Goal: Information Seeking & Learning: Learn about a topic

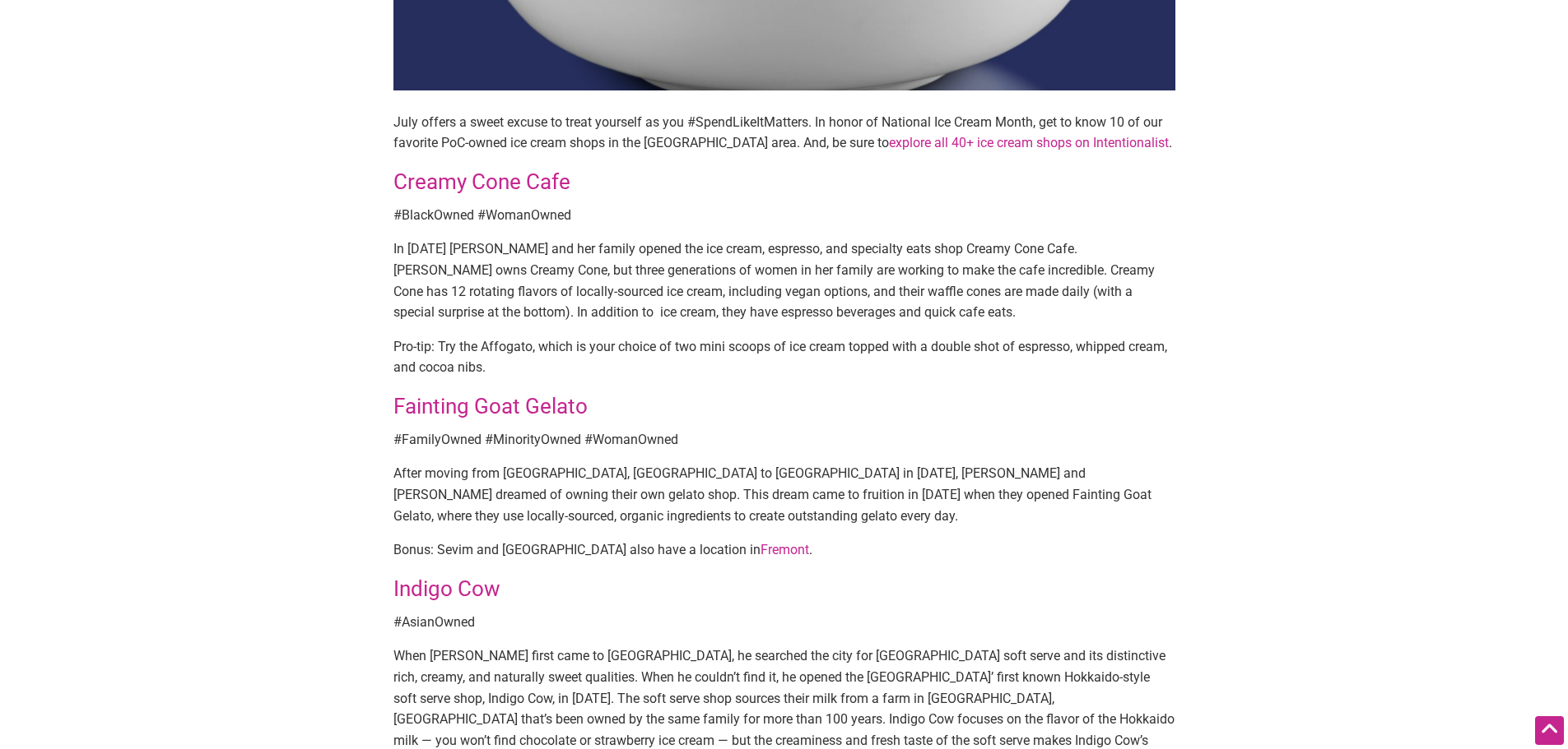
scroll to position [493, 0]
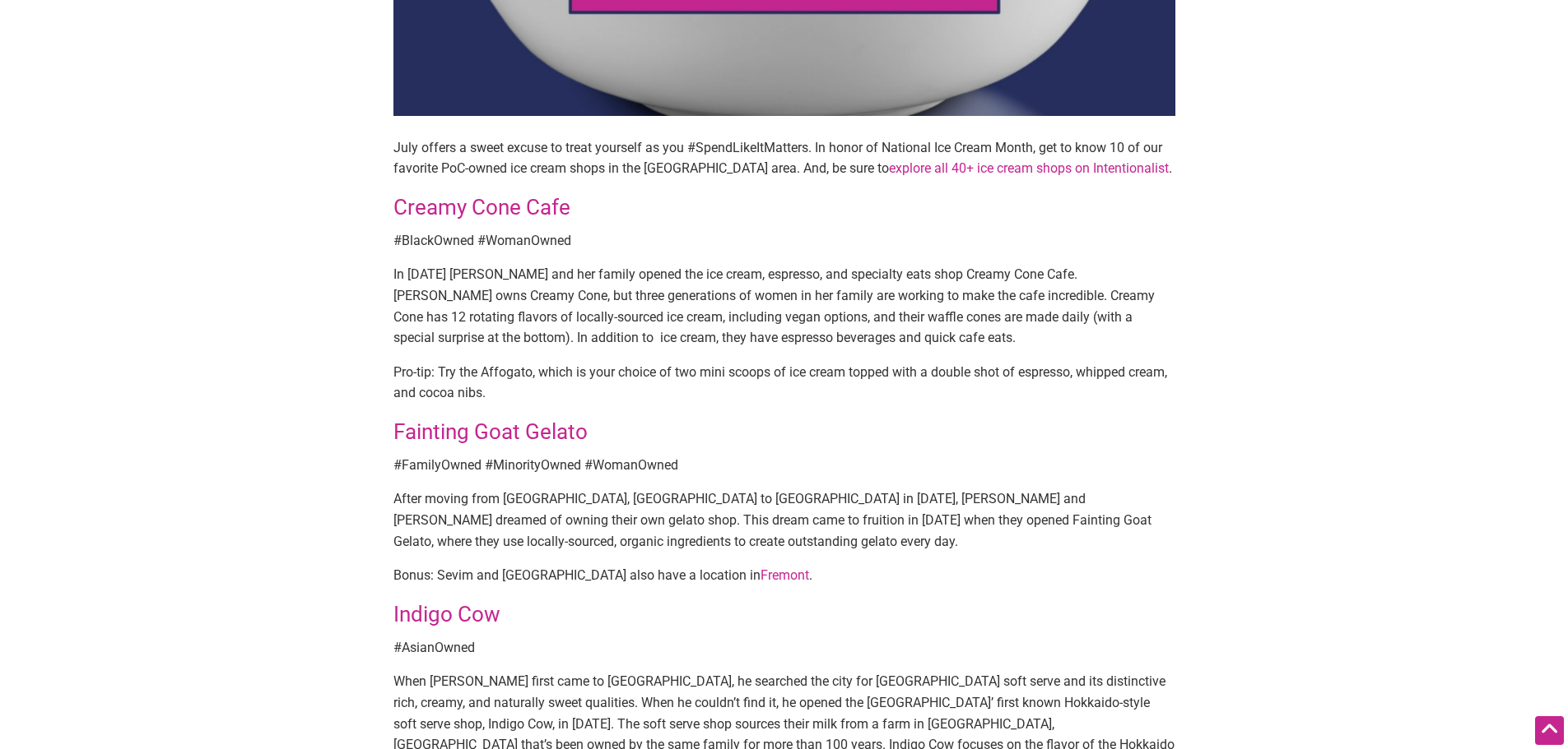
click at [501, 213] on link "Creamy Cone Cafe" at bounding box center [481, 207] width 177 height 24
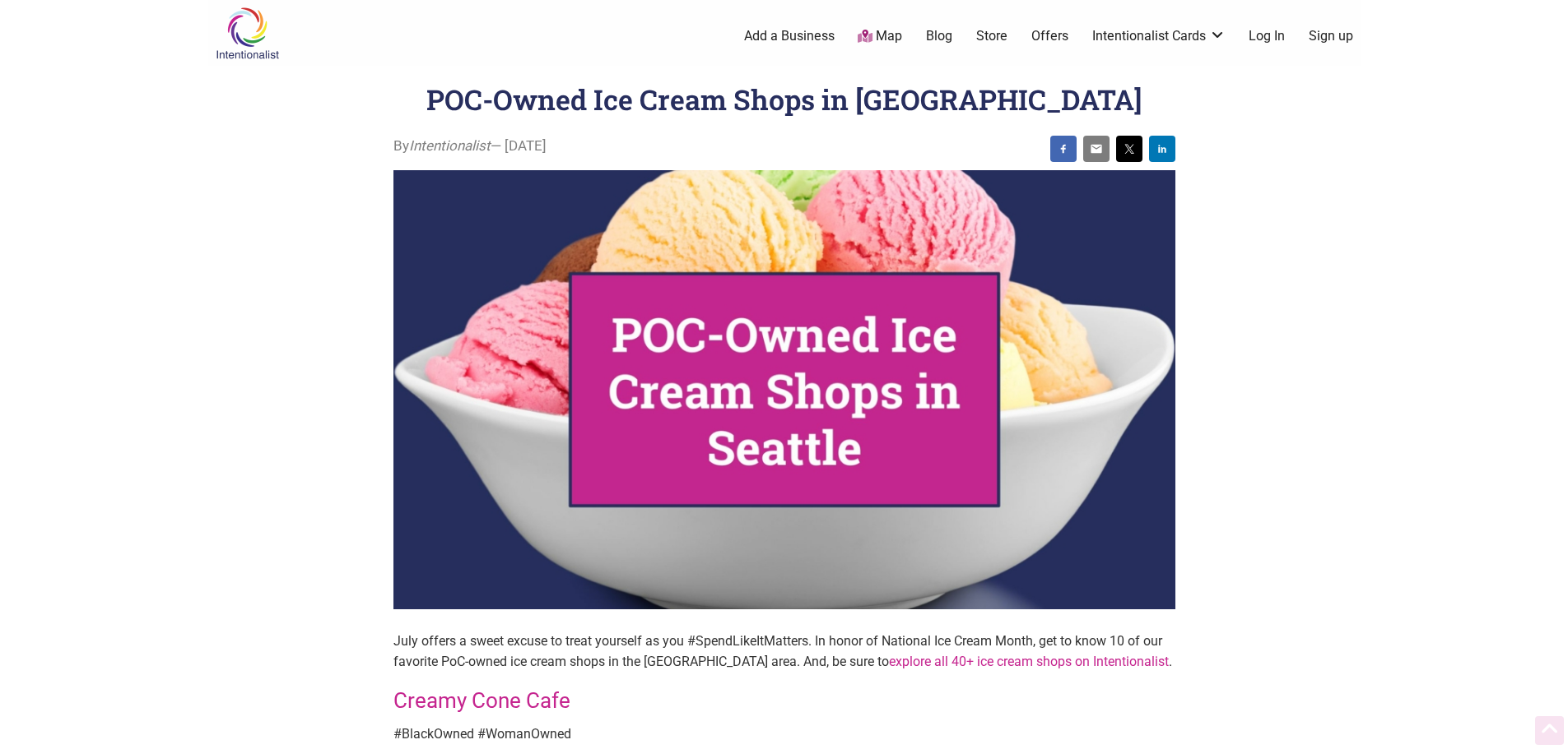
scroll to position [493, 0]
